Goal: Navigation & Orientation: Find specific page/section

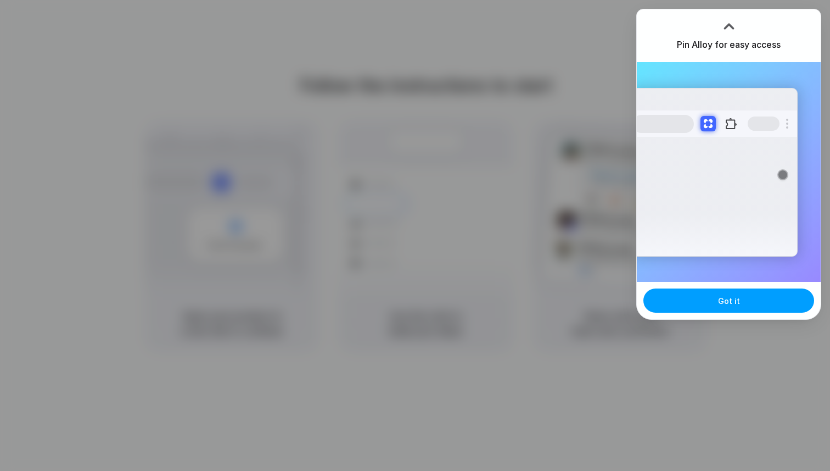
click at [716, 303] on button "Got it" at bounding box center [729, 300] width 171 height 24
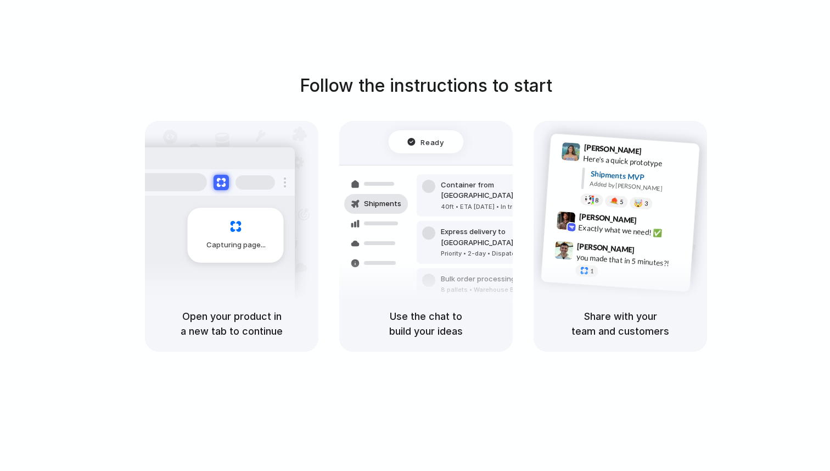
click at [237, 283] on div "Capturing page" at bounding box center [213, 231] width 166 height 169
click at [374, 289] on div "Shipments" at bounding box center [368, 242] width 80 height 154
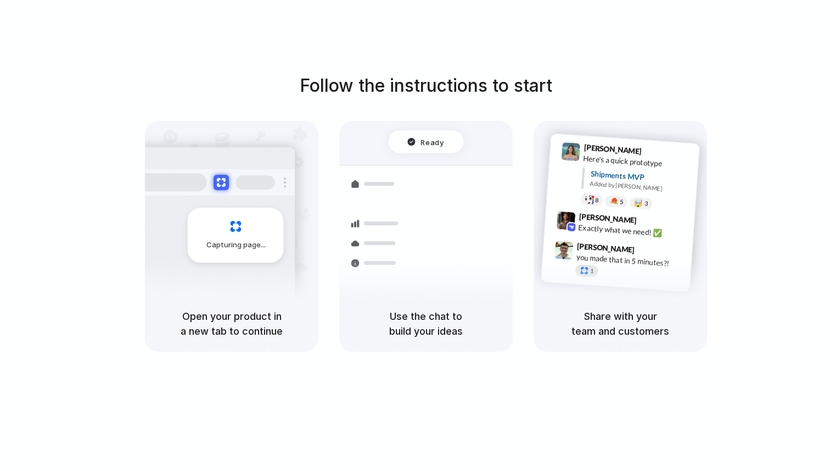
click at [584, 271] on div at bounding box center [584, 269] width 9 height 9
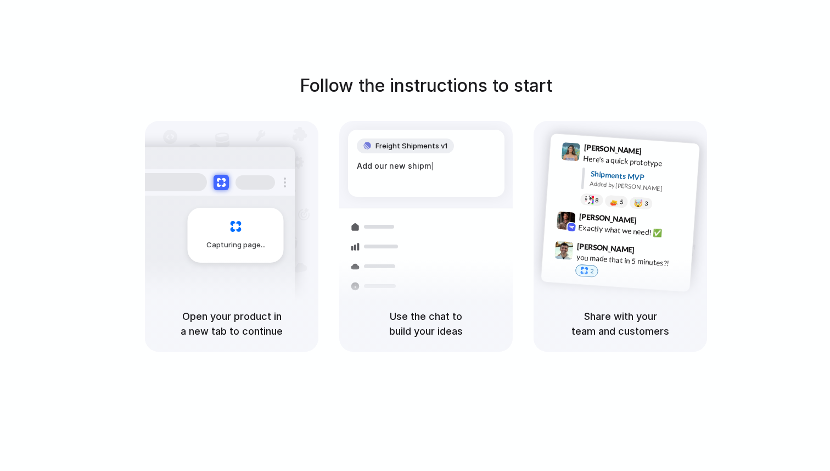
click at [674, 189] on div "Added by [PERSON_NAME]" at bounding box center [640, 187] width 101 height 16
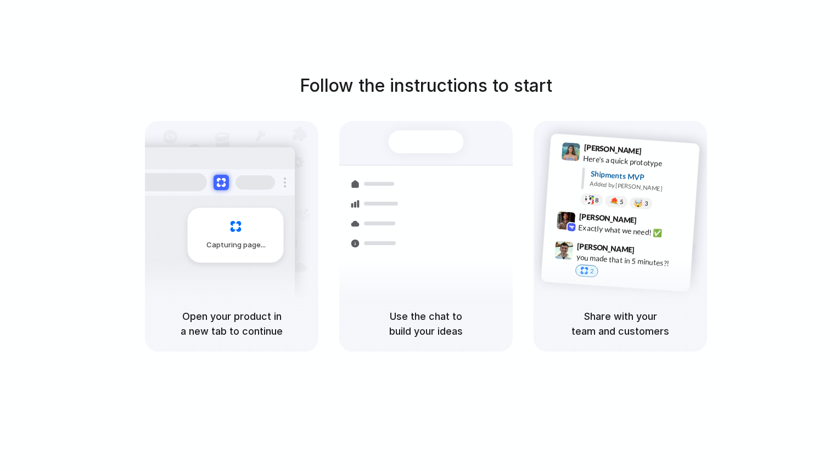
click at [390, 46] on div "Follow the instructions to start Capturing page Open your product in a new tab …" at bounding box center [426, 246] width 852 height 493
click at [403, 68] on div "Follow the instructions to start Capturing page Open your product in a new tab …" at bounding box center [426, 246] width 852 height 493
click at [439, 110] on div "Follow the instructions to start Capturing page Open your product in a new tab …" at bounding box center [426, 211] width 830 height 279
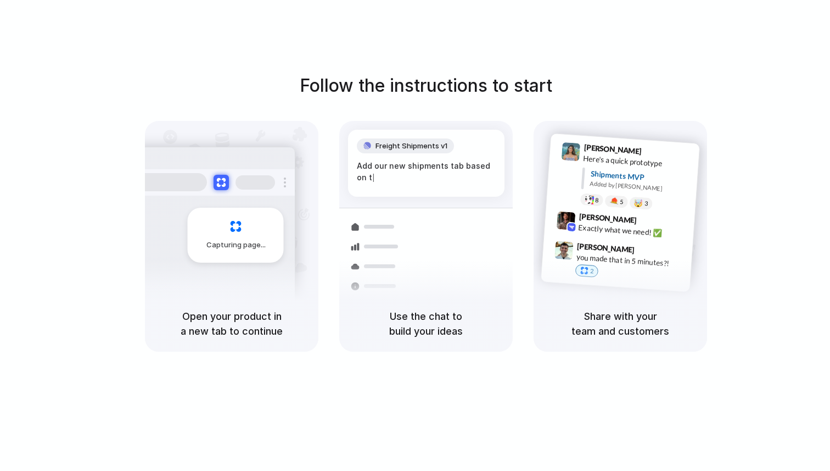
click at [633, 86] on div "Follow the instructions to start Capturing page Open your product in a new tab …" at bounding box center [426, 211] width 830 height 279
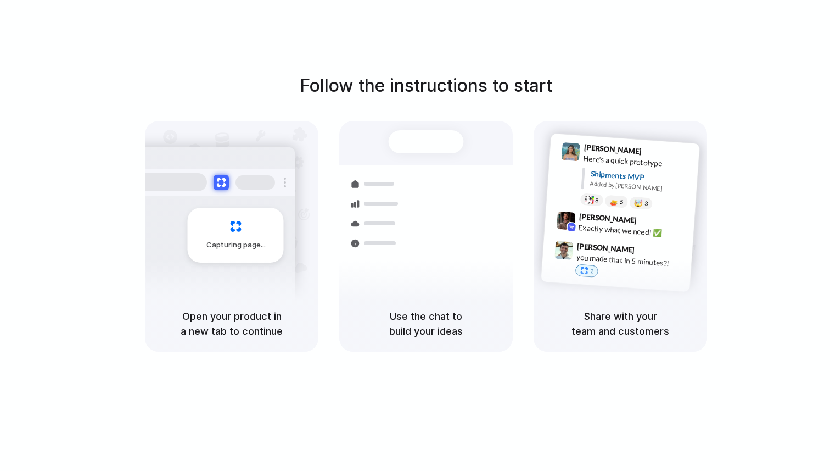
click at [415, 236] on div at bounding box center [415, 236] width 0 height 0
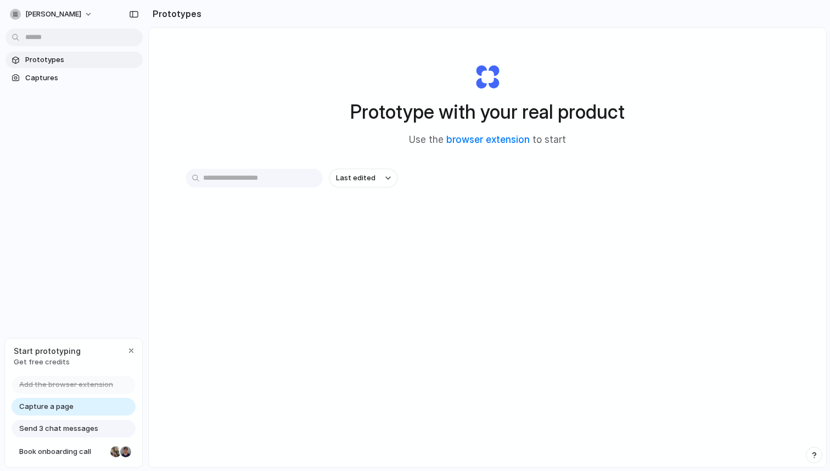
click at [52, 361] on span "Get free credits" at bounding box center [47, 361] width 67 height 11
